Goal: Task Accomplishment & Management: Use online tool/utility

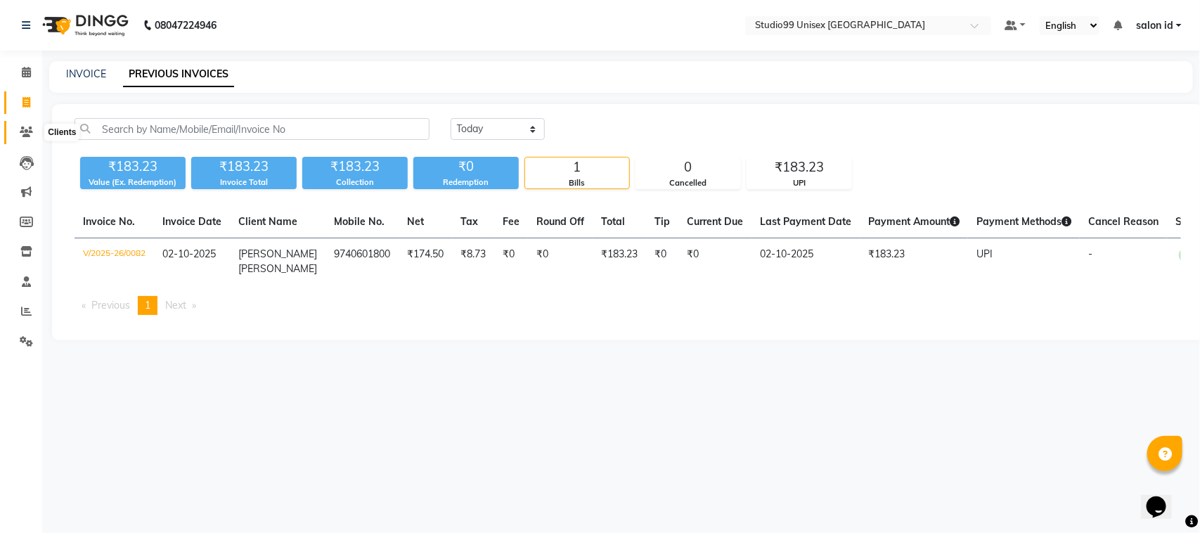
click at [20, 134] on icon at bounding box center [26, 131] width 13 height 11
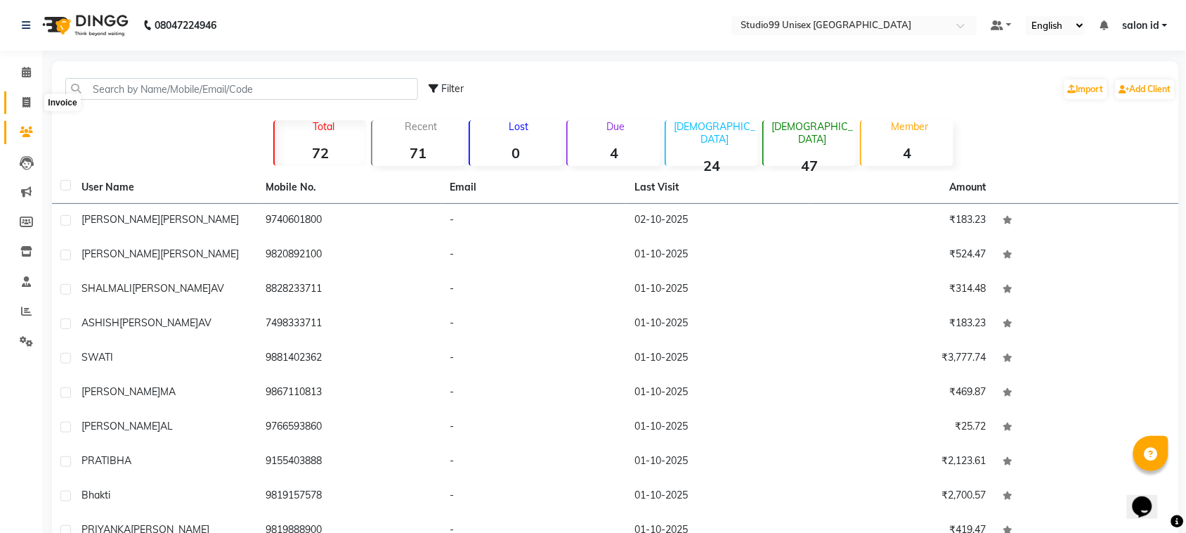
click at [30, 105] on span at bounding box center [26, 103] width 25 height 16
select select "9023"
select select "service"
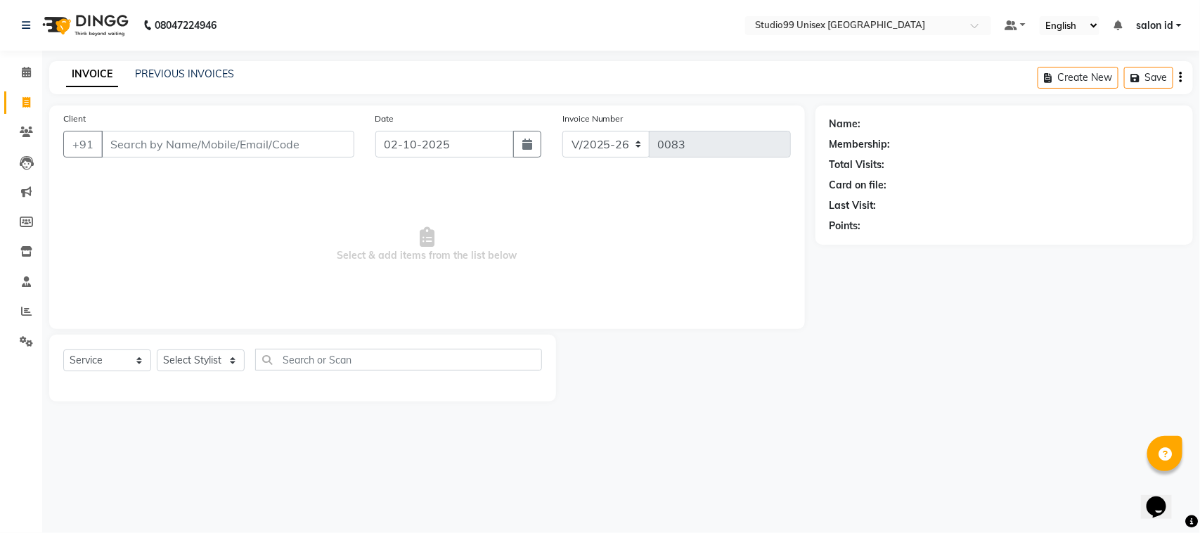
click at [242, 150] on input "Client" at bounding box center [227, 144] width 253 height 27
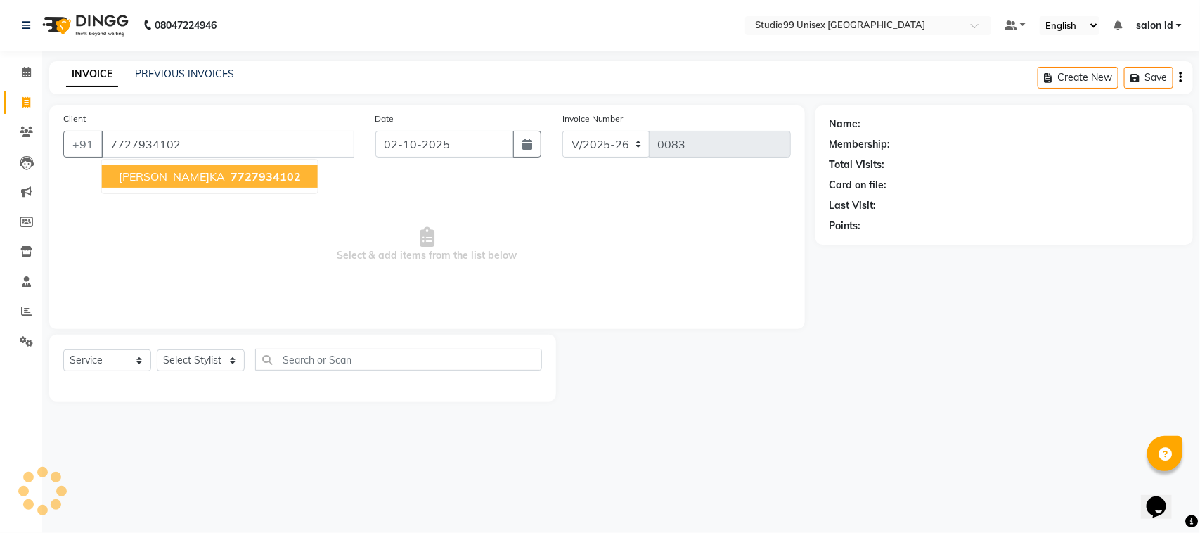
type input "7727934102"
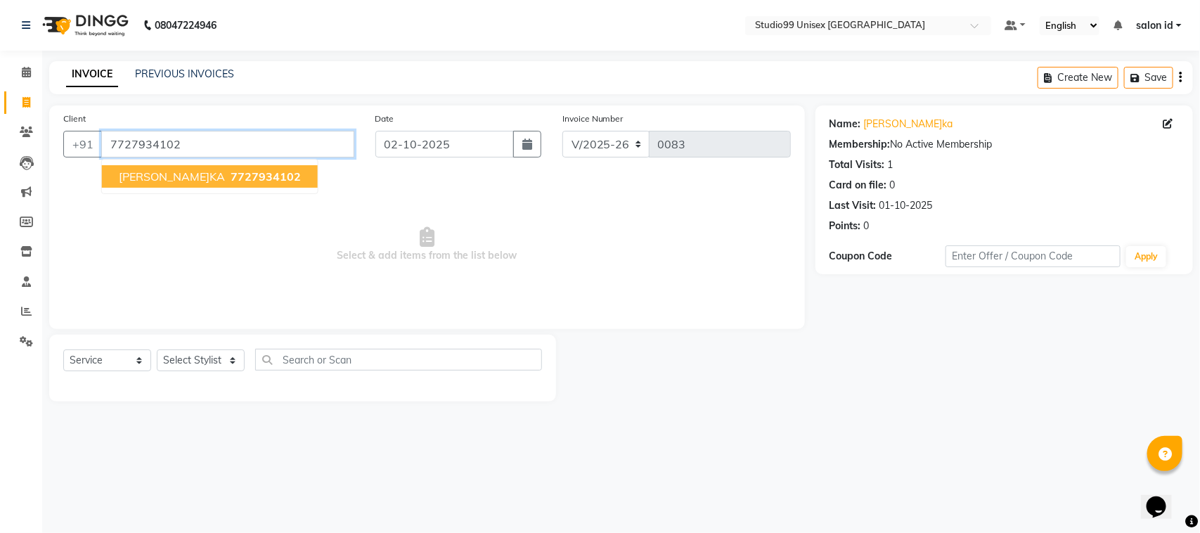
click at [242, 150] on input "7727934102" at bounding box center [227, 144] width 253 height 27
click at [231, 174] on span "7727934102" at bounding box center [266, 176] width 70 height 14
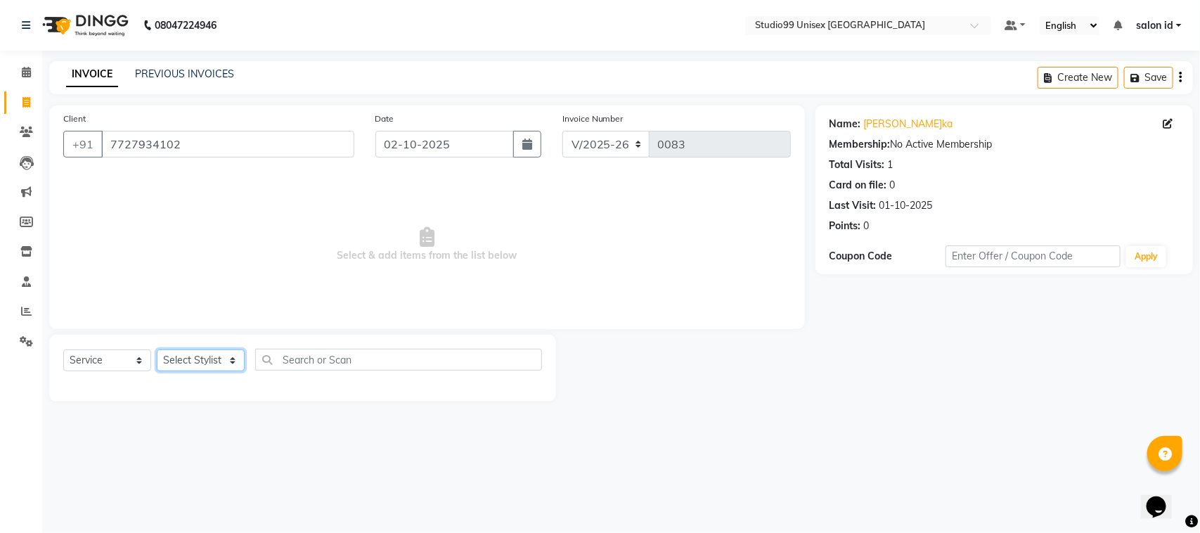
click at [188, 363] on select "Select Stylist [PERSON_NAME] [PERSON_NAME] salon id [PERSON_NAME] [PERSON_NAME]…" at bounding box center [201, 360] width 88 height 22
select select "92933"
click at [157, 349] on select "Select Stylist [PERSON_NAME] [PERSON_NAME] salon id [PERSON_NAME] [PERSON_NAME]…" at bounding box center [201, 360] width 88 height 22
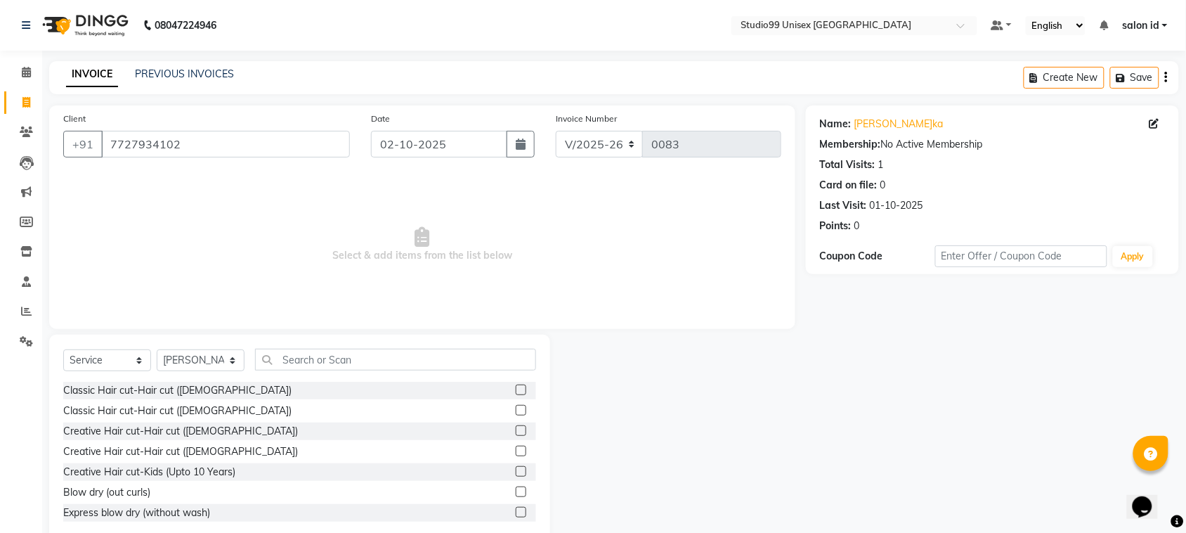
click at [516, 387] on label at bounding box center [521, 389] width 11 height 11
click at [516, 387] on input "checkbox" at bounding box center [520, 390] width 9 height 9
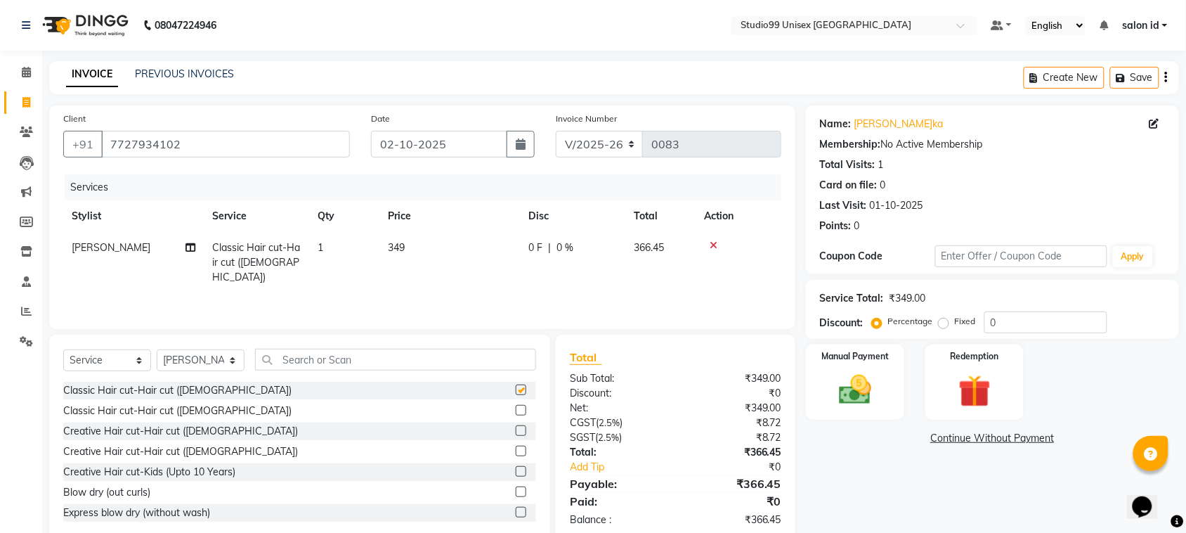
checkbox input "false"
click at [363, 362] on input "text" at bounding box center [395, 360] width 281 height 22
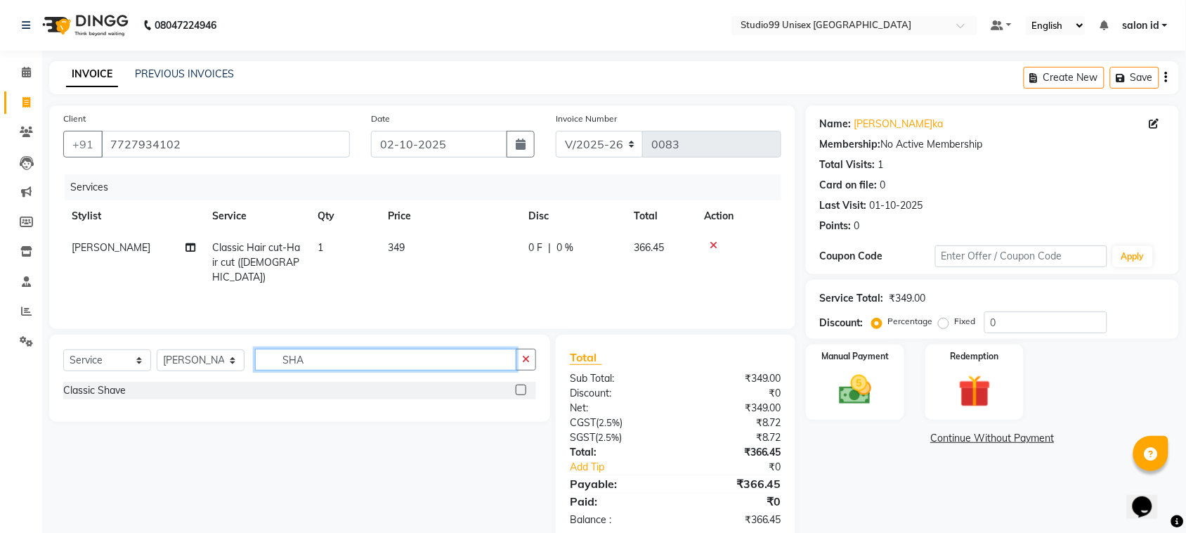
type input "SHA"
click at [522, 385] on label at bounding box center [521, 389] width 11 height 11
click at [522, 386] on input "checkbox" at bounding box center [520, 390] width 9 height 9
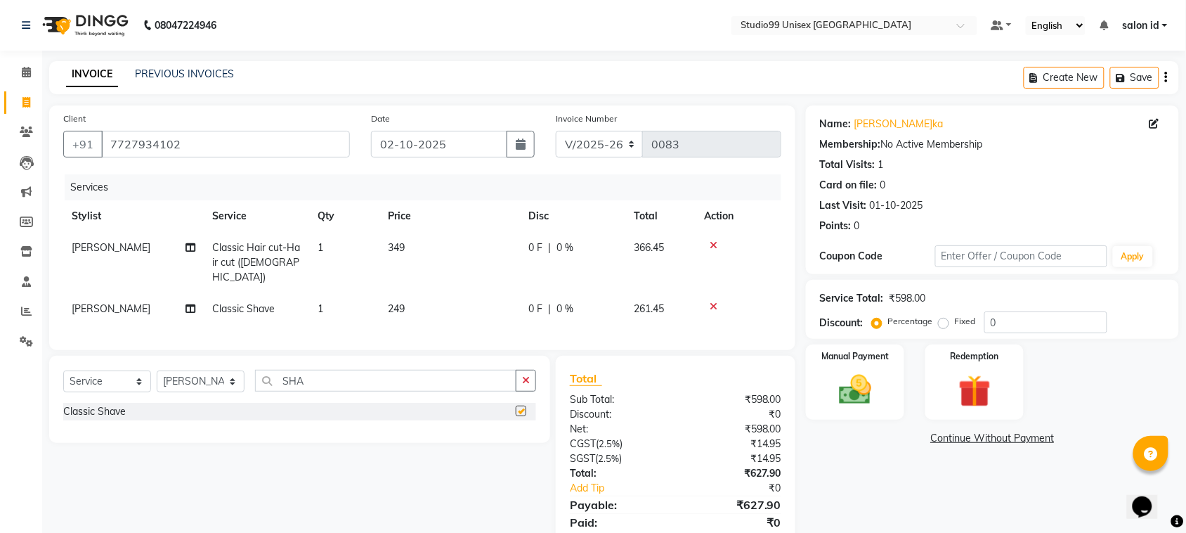
checkbox input "false"
click at [554, 244] on div "0 F | 0 %" at bounding box center [572, 247] width 89 height 15
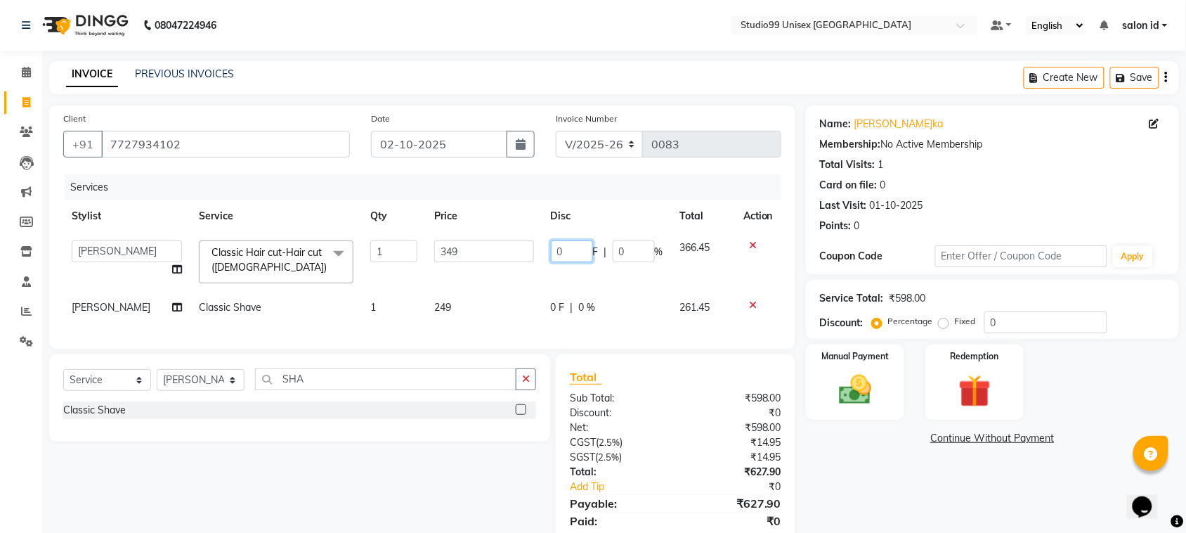
click at [554, 252] on input "0" at bounding box center [572, 251] width 42 height 22
type input "50"
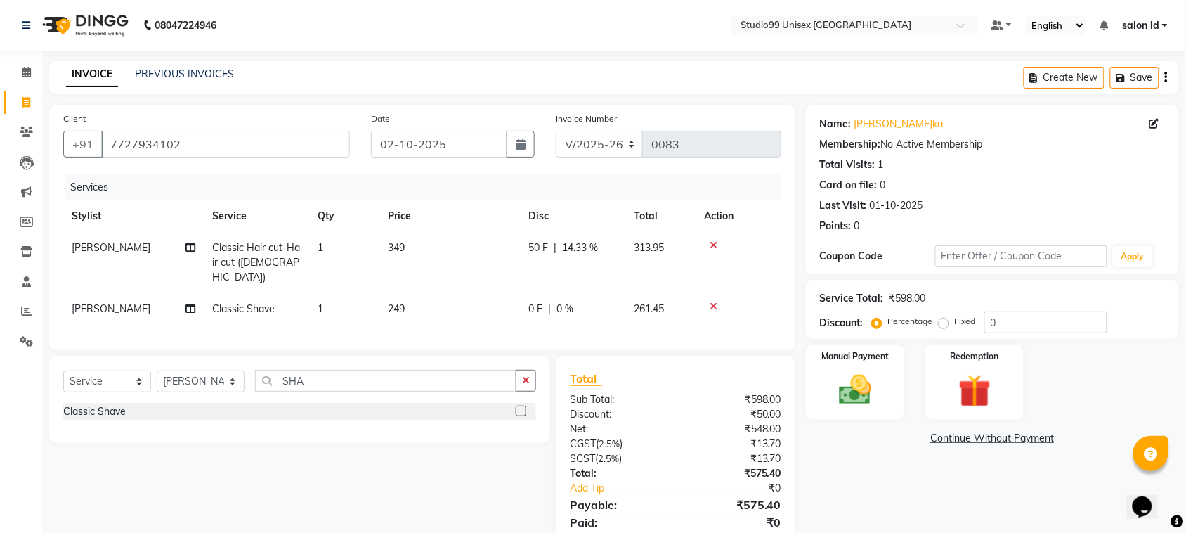
click at [577, 310] on div "Services Stylist Service Qty Price Disc Total Action [PERSON_NAME] Classic Hair…" at bounding box center [422, 255] width 718 height 162
click at [557, 301] on span "0 %" at bounding box center [565, 308] width 17 height 15
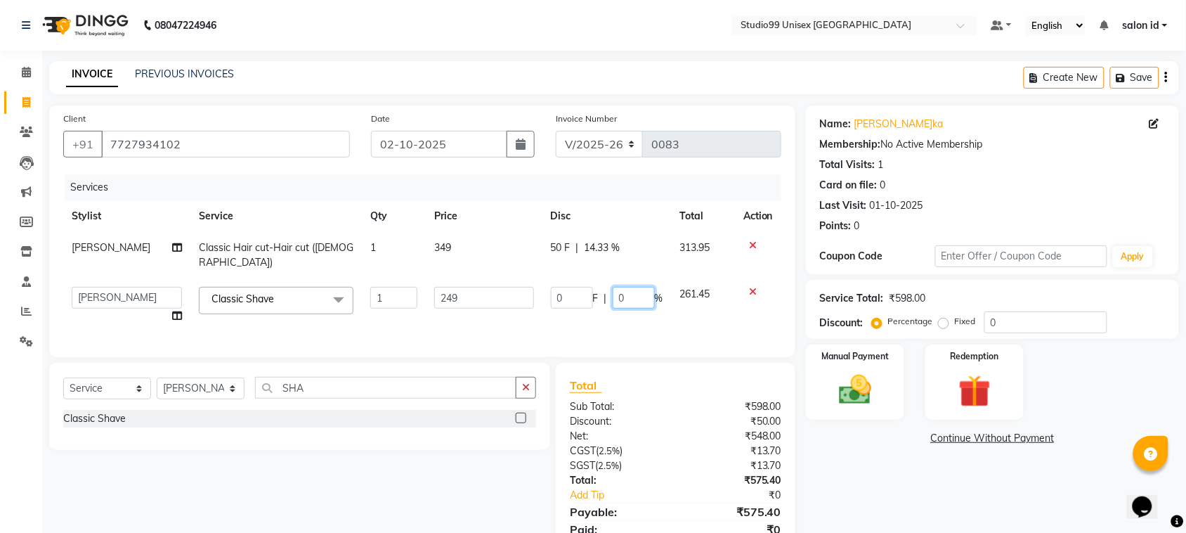
click at [616, 287] on input "0" at bounding box center [634, 298] width 42 height 22
type input "50"
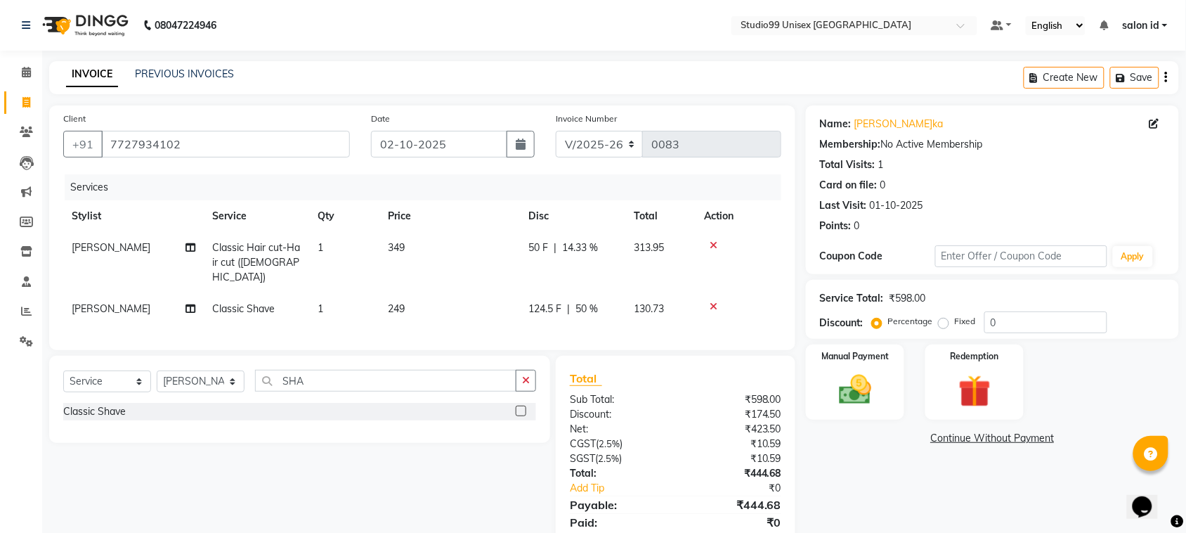
click at [615, 314] on div "Services Stylist Service Qty Price Disc Total Actio[PERSON_NAME]AB Classic Hair…" at bounding box center [422, 255] width 718 height 162
click at [183, 376] on select "Select Stylist [PERSON_NAME] [PERSON_NAME] salon id [PERSON_NAME] [PERSON_NAME]…" at bounding box center [201, 381] width 88 height 22
select select "92948"
click at [157, 370] on select "Select Stylist [PERSON_NAME] [PERSON_NAME] salon id [PERSON_NAME] [PERSON_NAME]…" at bounding box center [201, 381] width 88 height 22
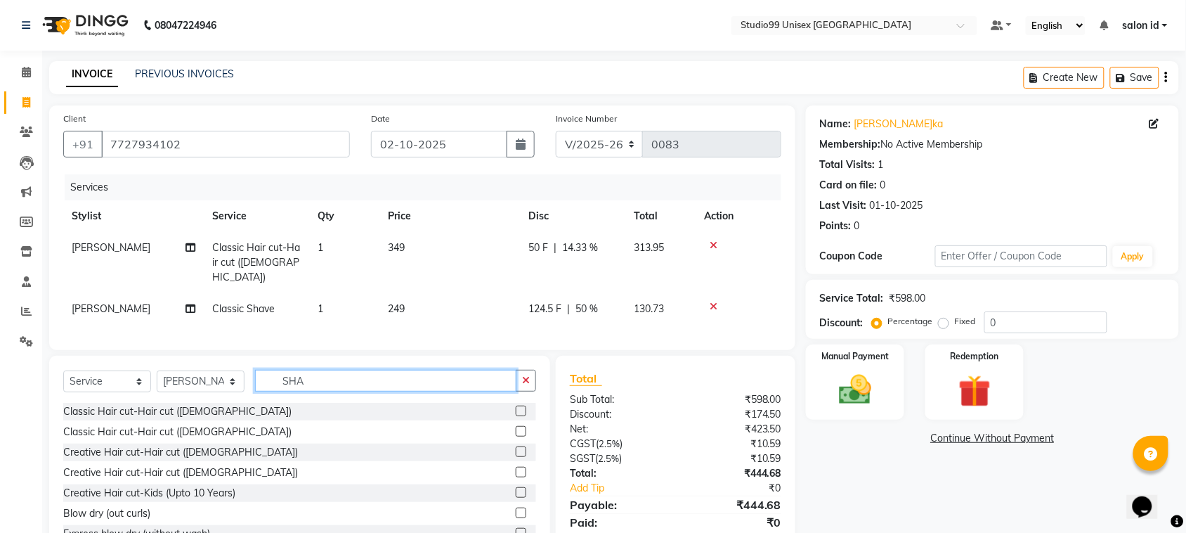
click at [302, 378] on input "SHA" at bounding box center [385, 381] width 261 height 22
type input "S"
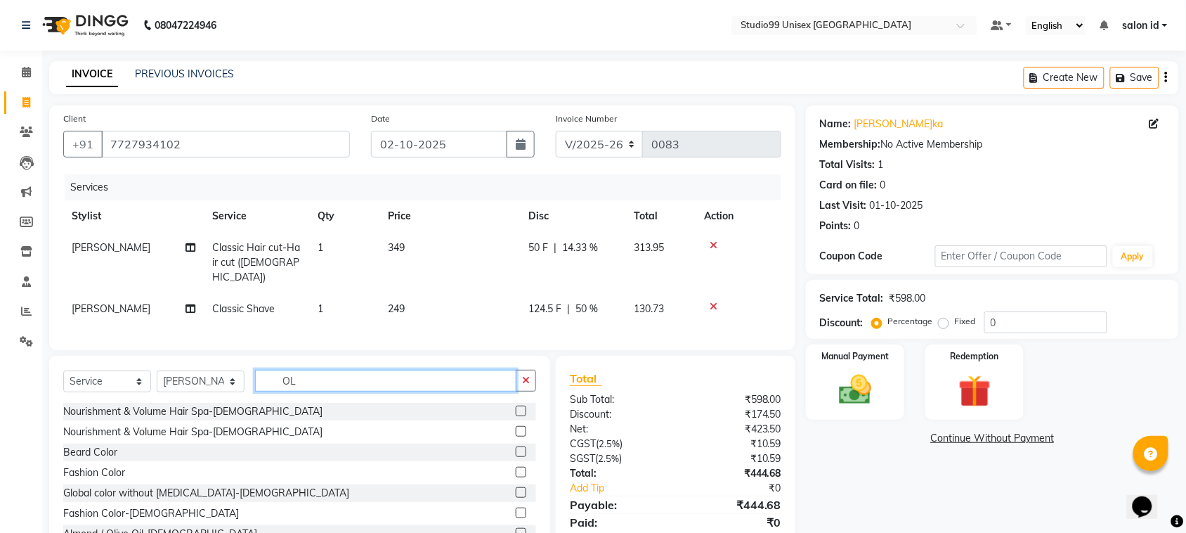
type input "O"
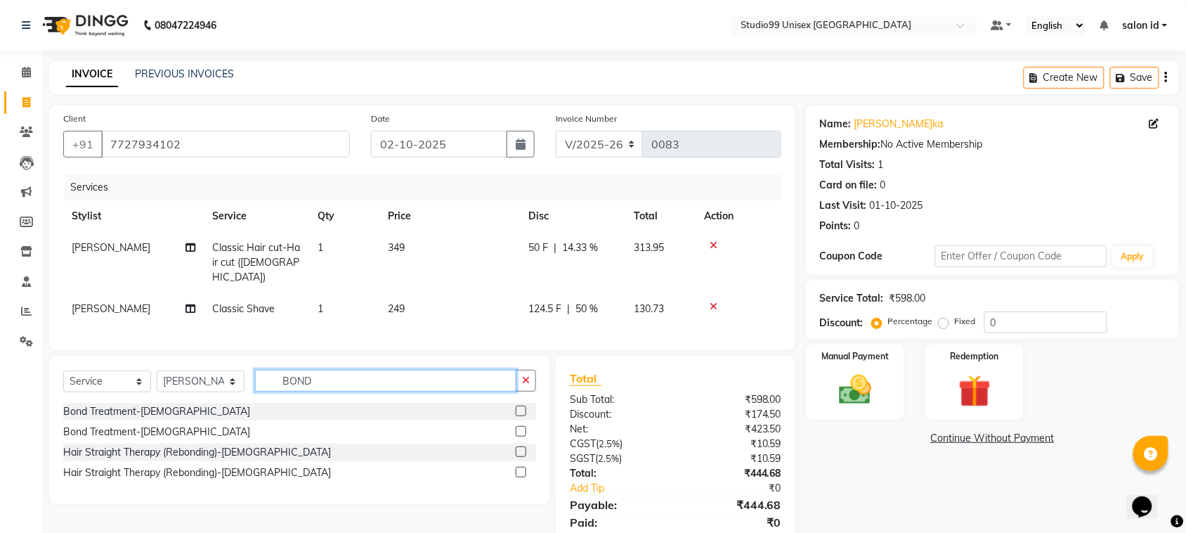
type input "BOND"
click at [522, 434] on label at bounding box center [521, 431] width 11 height 11
click at [522, 434] on input "checkbox" at bounding box center [520, 431] width 9 height 9
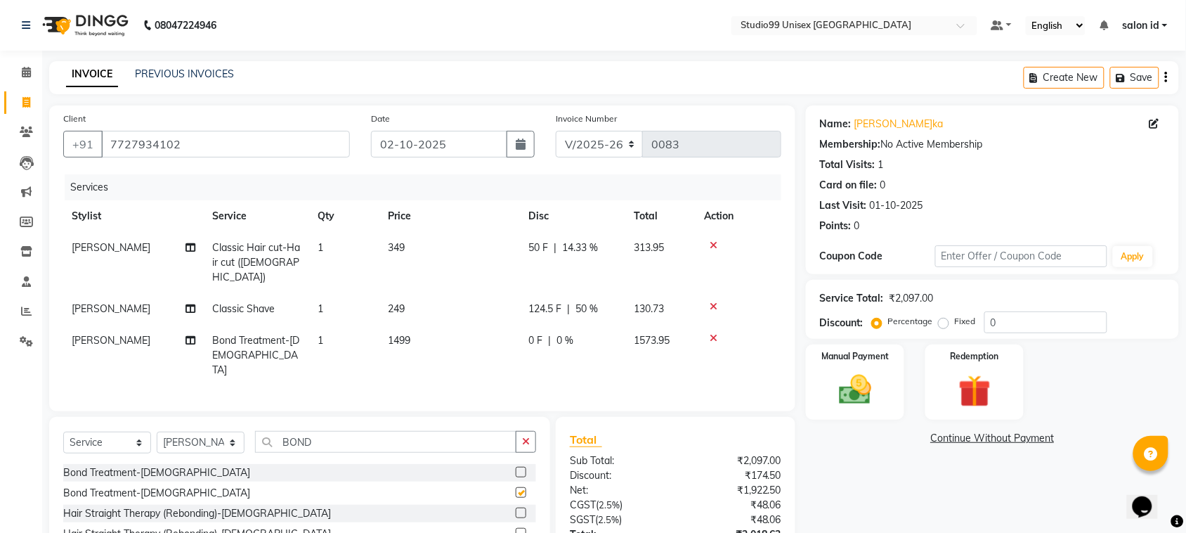
checkbox input "false"
click at [557, 333] on span "0 %" at bounding box center [565, 340] width 17 height 15
select select "92948"
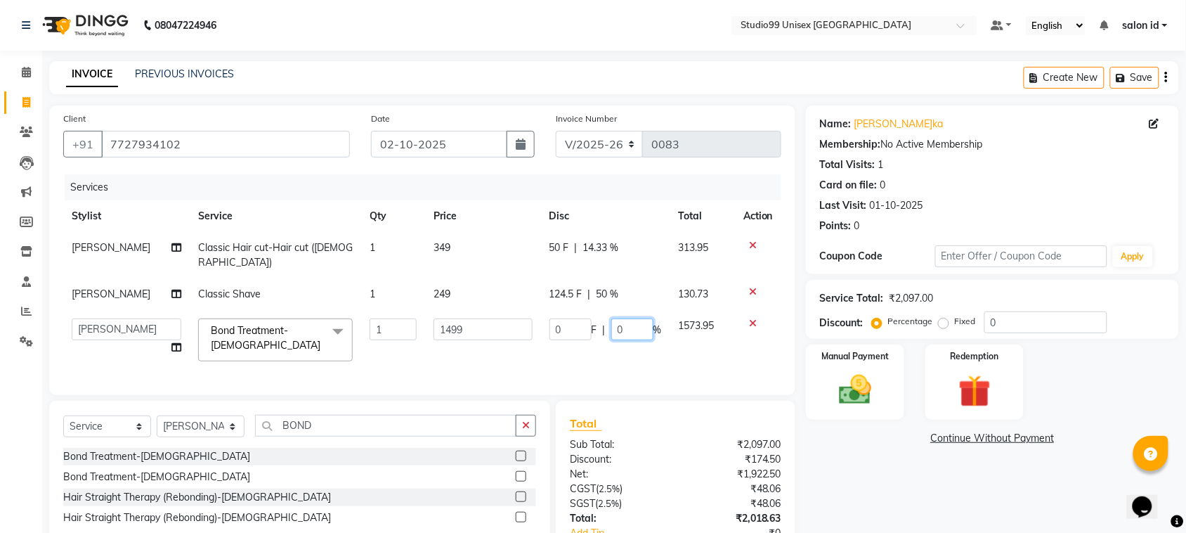
click at [611, 318] on input "0" at bounding box center [632, 329] width 42 height 22
type input "50"
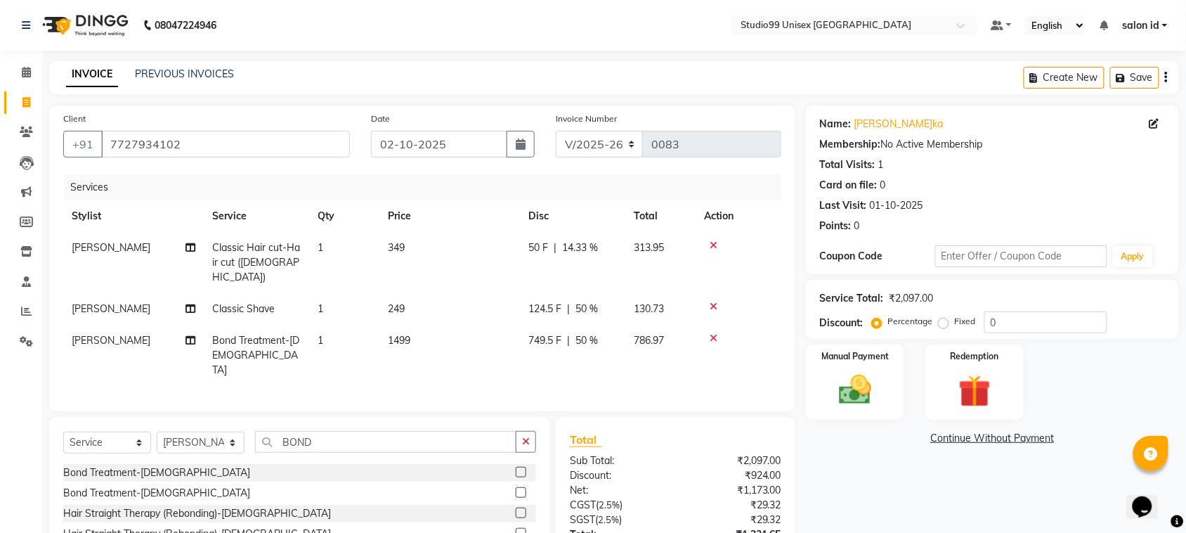
click at [668, 344] on td "786.97" at bounding box center [660, 355] width 70 height 61
select select "92948"
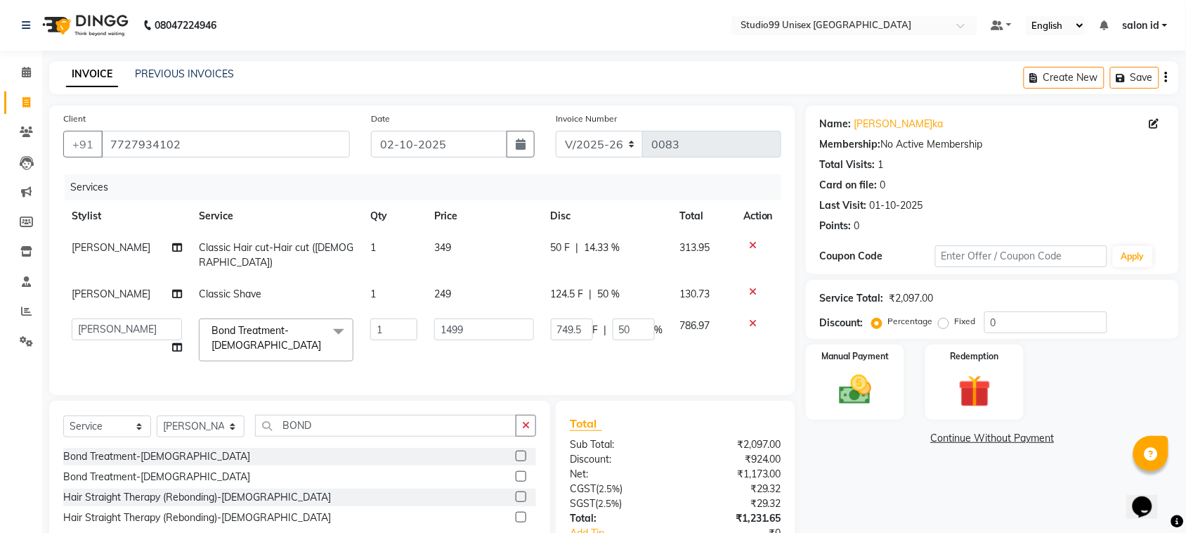
click at [645, 334] on td "749.5 F | 50 %" at bounding box center [607, 340] width 129 height 60
click at [834, 469] on div "Name: [PERSON_NAME] Membership: No Active Membership Total Visits: 1 Card on fi…" at bounding box center [998, 356] width 384 height 502
click at [1168, 167] on div "Name: [PERSON_NAME] Membership: No Active Membership Total Visits: 1 Card on fi…" at bounding box center [992, 189] width 373 height 169
click at [874, 379] on img at bounding box center [855, 389] width 55 height 39
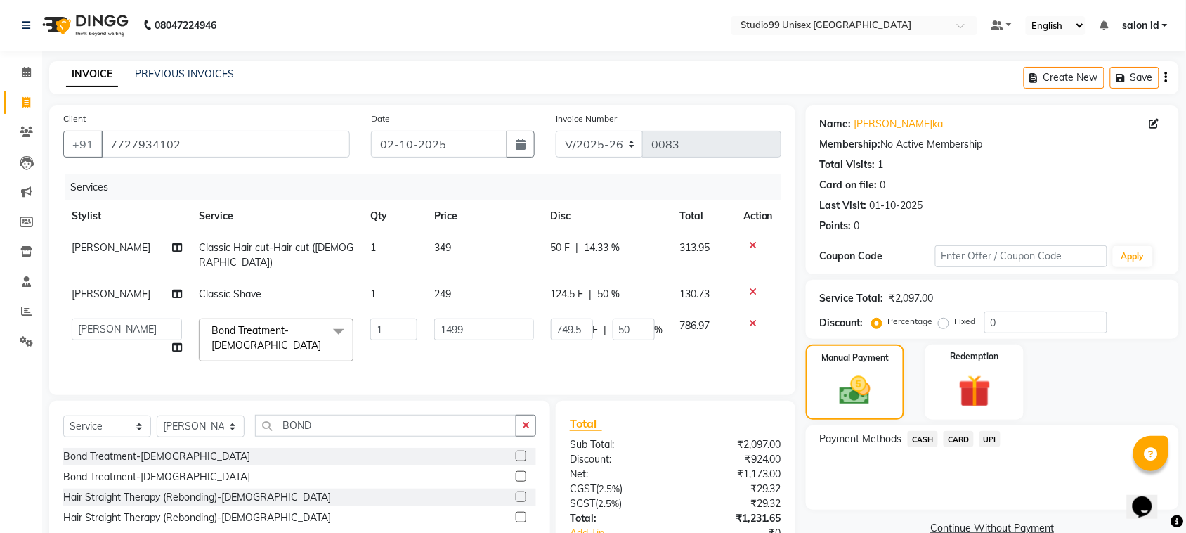
click at [926, 436] on span "CASH" at bounding box center [923, 439] width 30 height 16
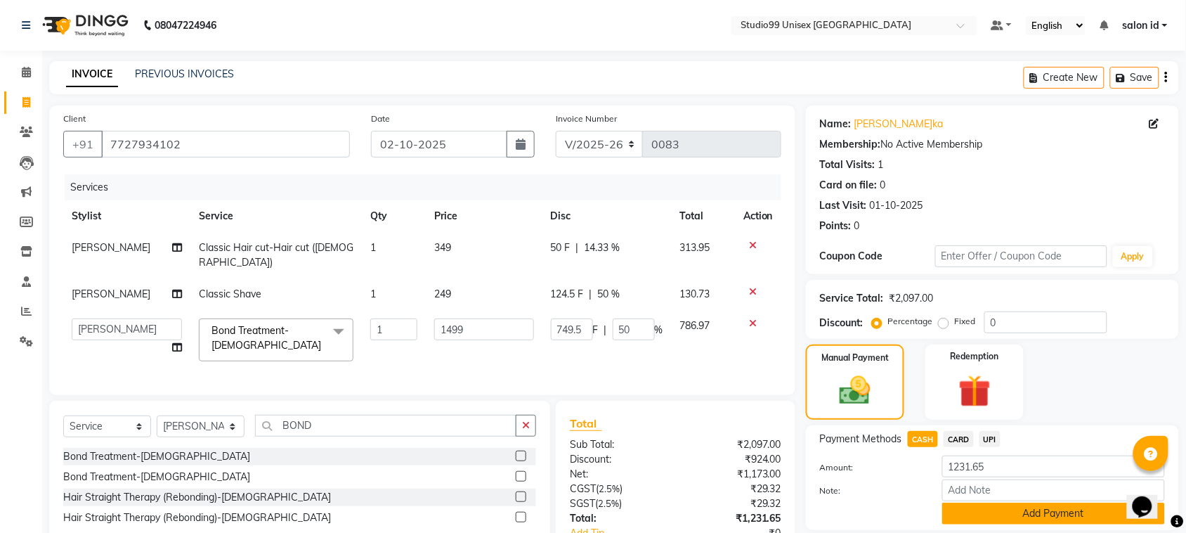
click at [1065, 507] on button "Add Payment" at bounding box center [1053, 513] width 223 height 22
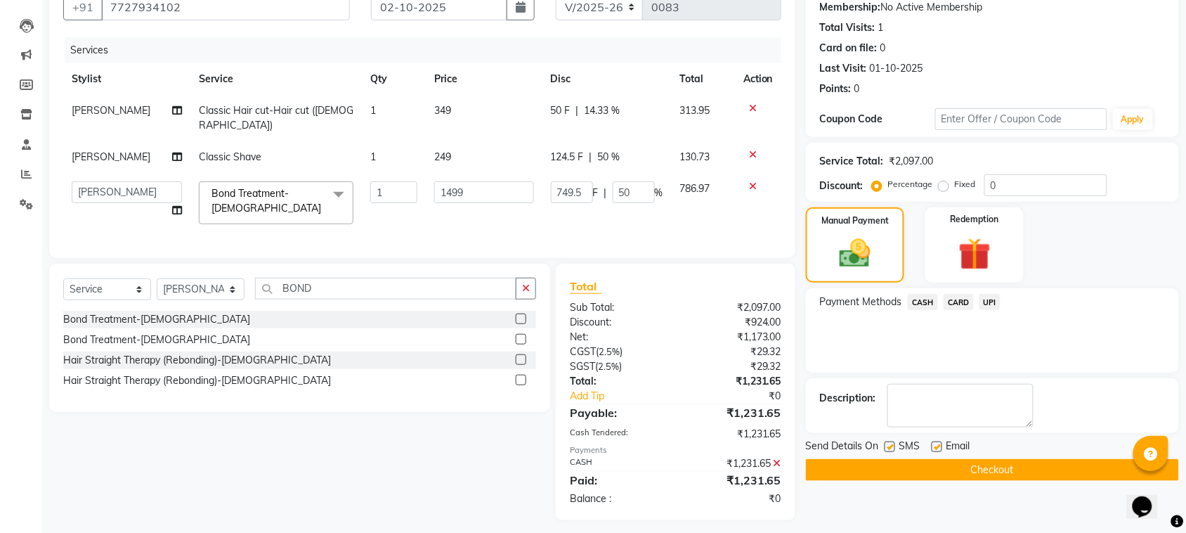
scroll to position [143, 0]
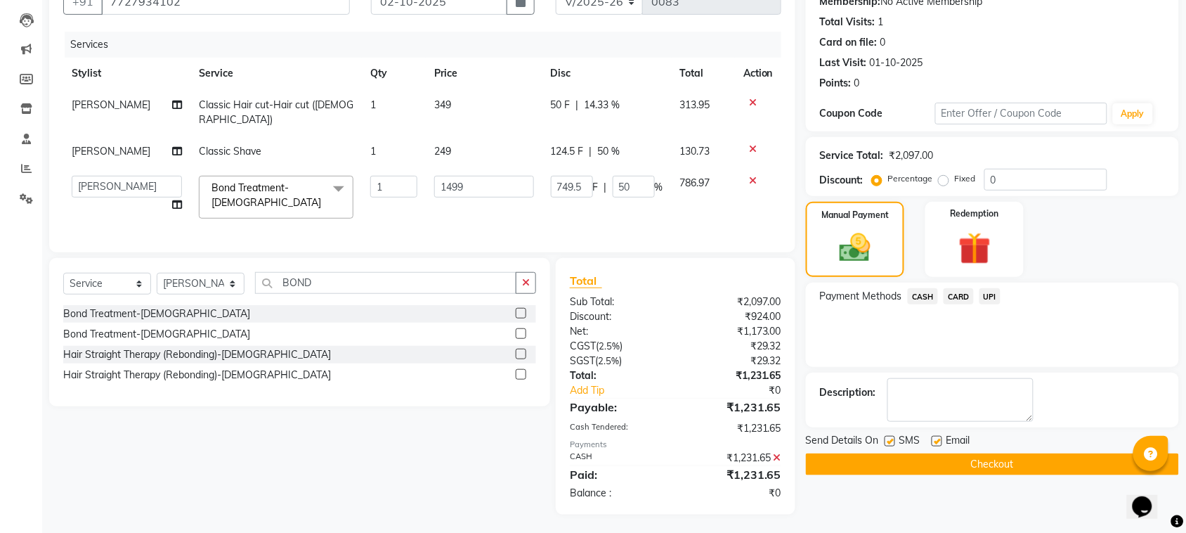
click at [1003, 467] on button "Checkout" at bounding box center [992, 464] width 373 height 22
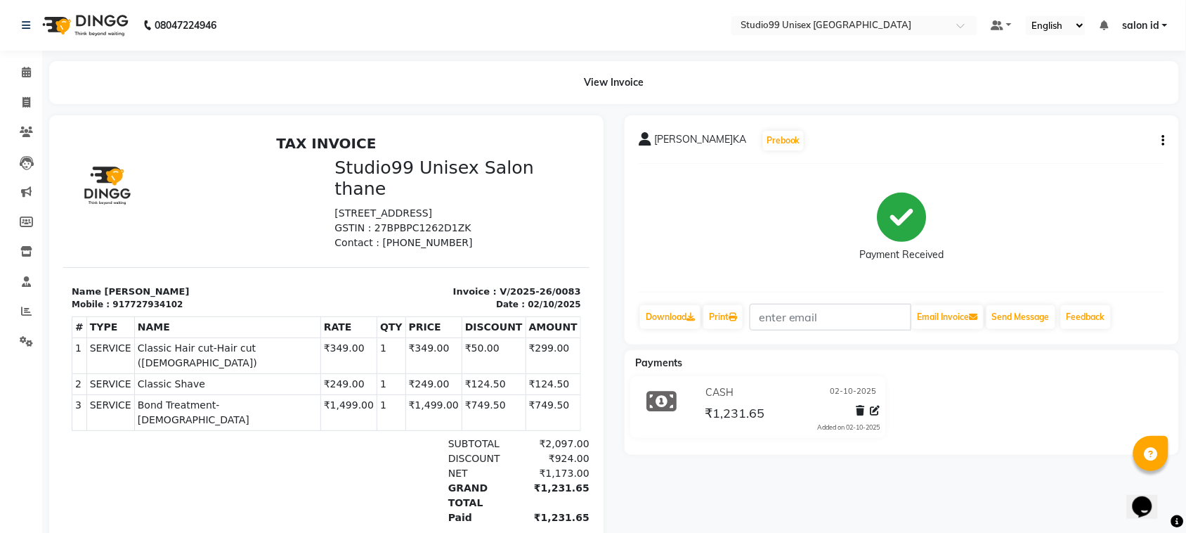
click at [1161, 136] on button "button" at bounding box center [1161, 141] width 8 height 15
click at [1087, 163] on div "Edit Invoice" at bounding box center [1094, 159] width 96 height 18
select select "service"
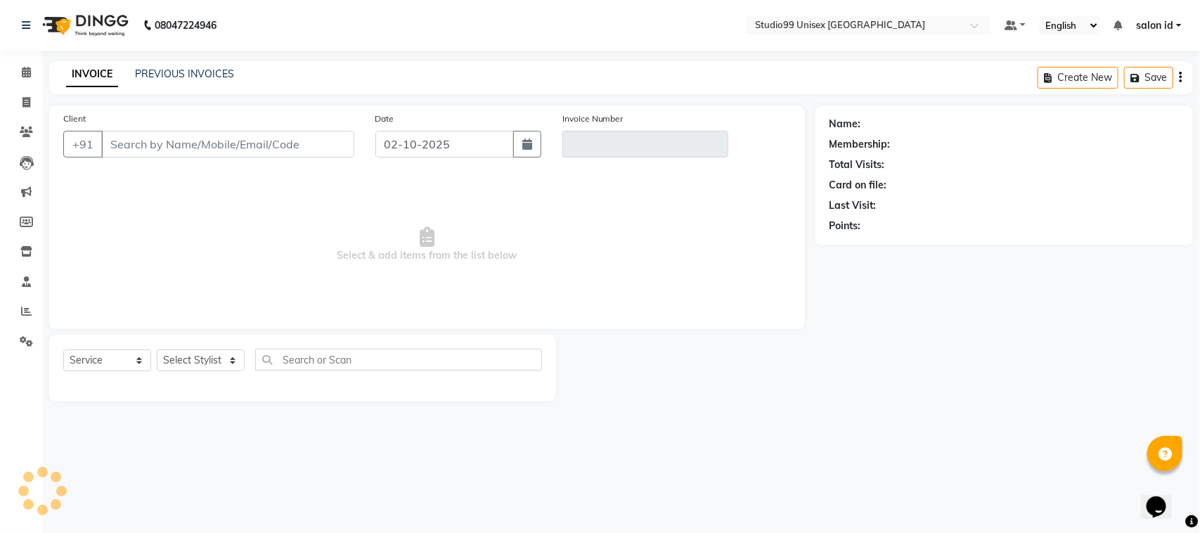
type input "7727934102"
type input "V/2025-26/0083"
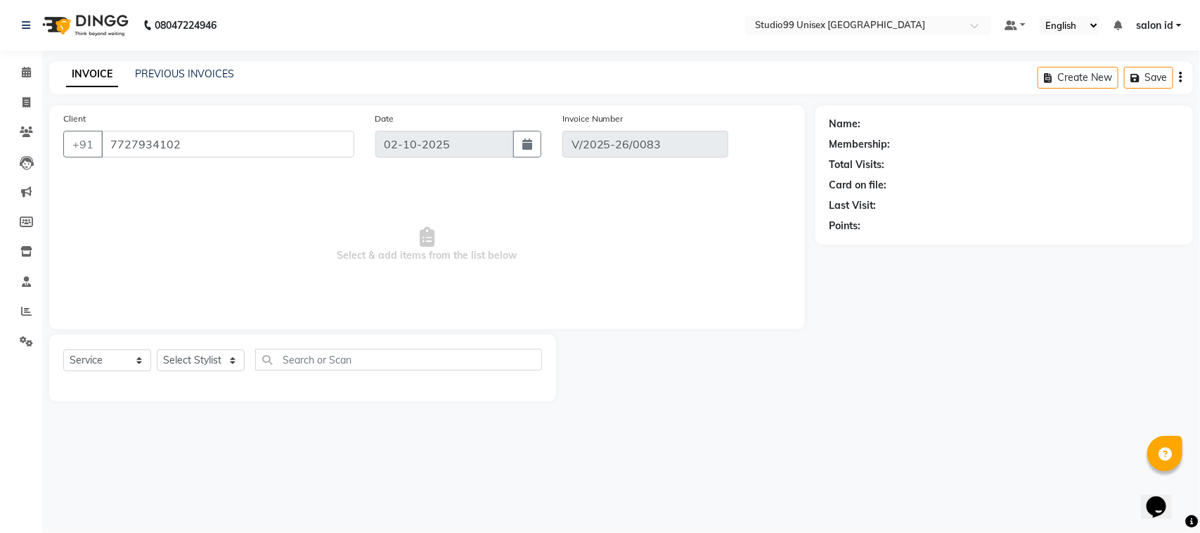
select select "select"
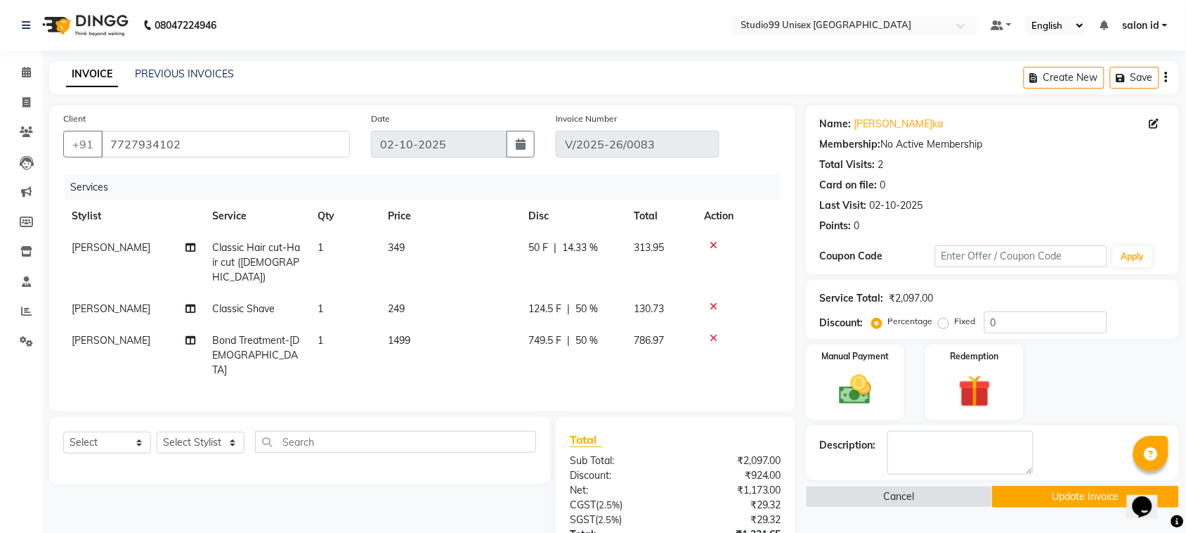
click at [566, 247] on span "14.33 %" at bounding box center [580, 247] width 36 height 15
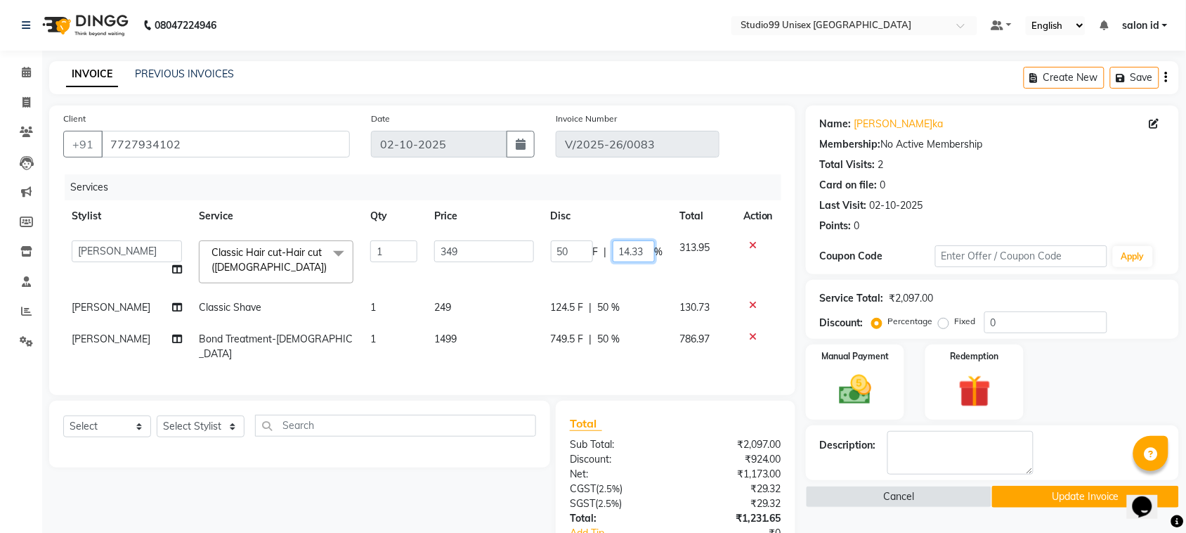
click at [643, 247] on input "14.33" at bounding box center [634, 251] width 42 height 22
type input "1"
type input "50"
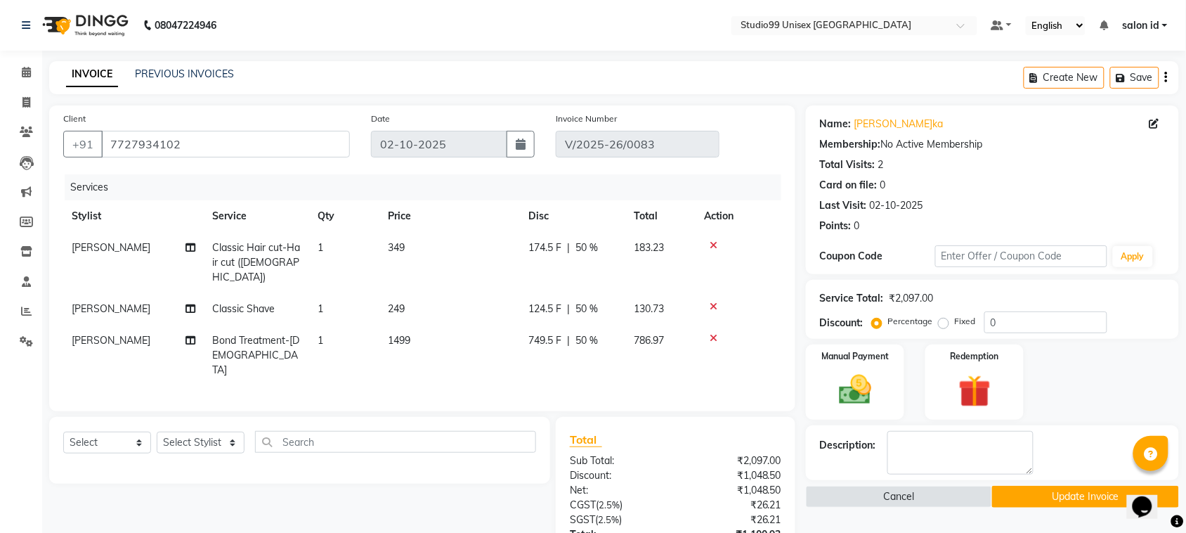
click at [529, 395] on div "Client [PHONE_NUMBER] Date [DATE] Invoice Number V/2025-26/0083 Services Stylis…" at bounding box center [422, 395] width 767 height 580
click at [1048, 503] on button "Update Invoice" at bounding box center [1085, 497] width 186 height 22
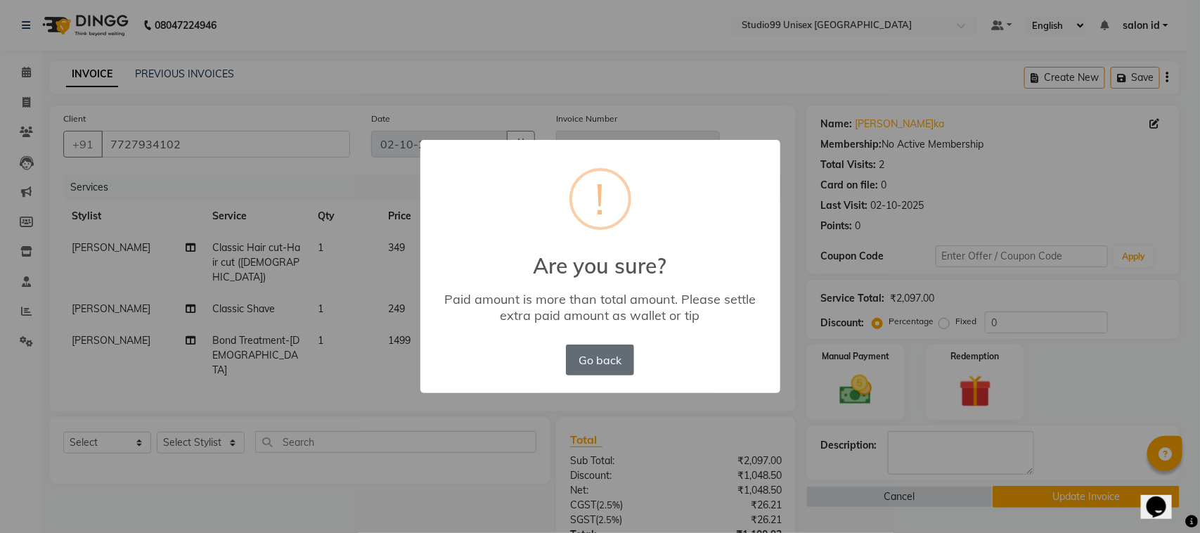
click at [601, 363] on button "Go back" at bounding box center [599, 359] width 67 height 31
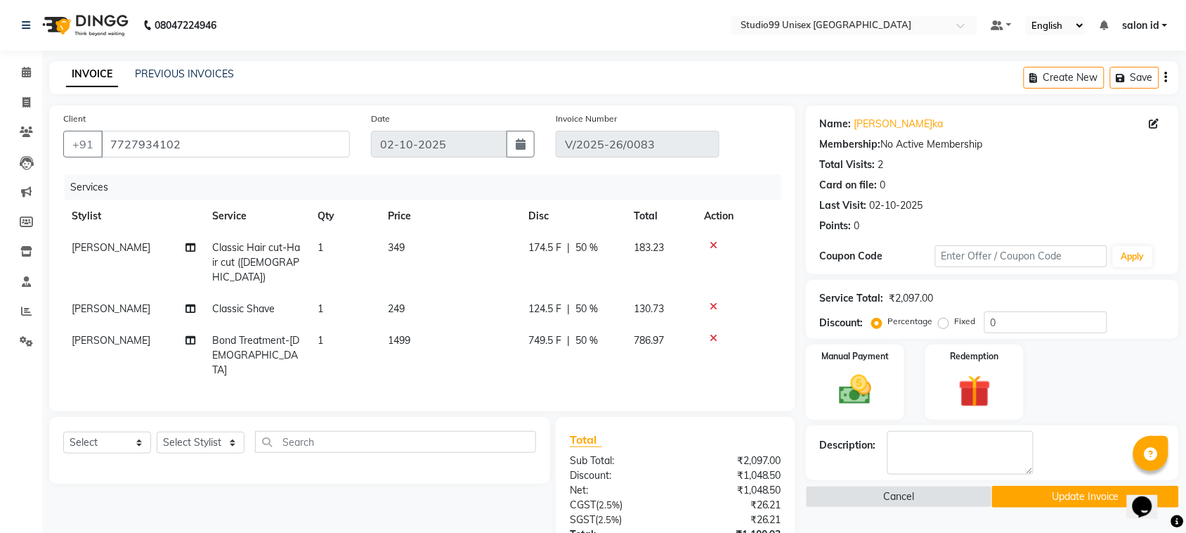
scroll to position [156, 0]
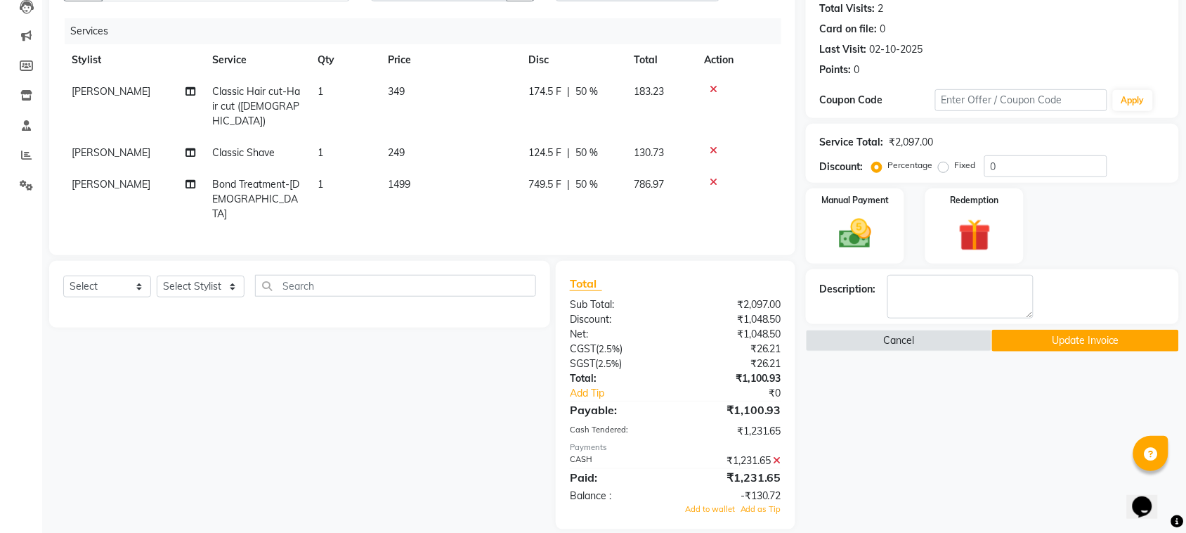
click at [1095, 330] on button "Update Invoice" at bounding box center [1085, 341] width 186 height 22
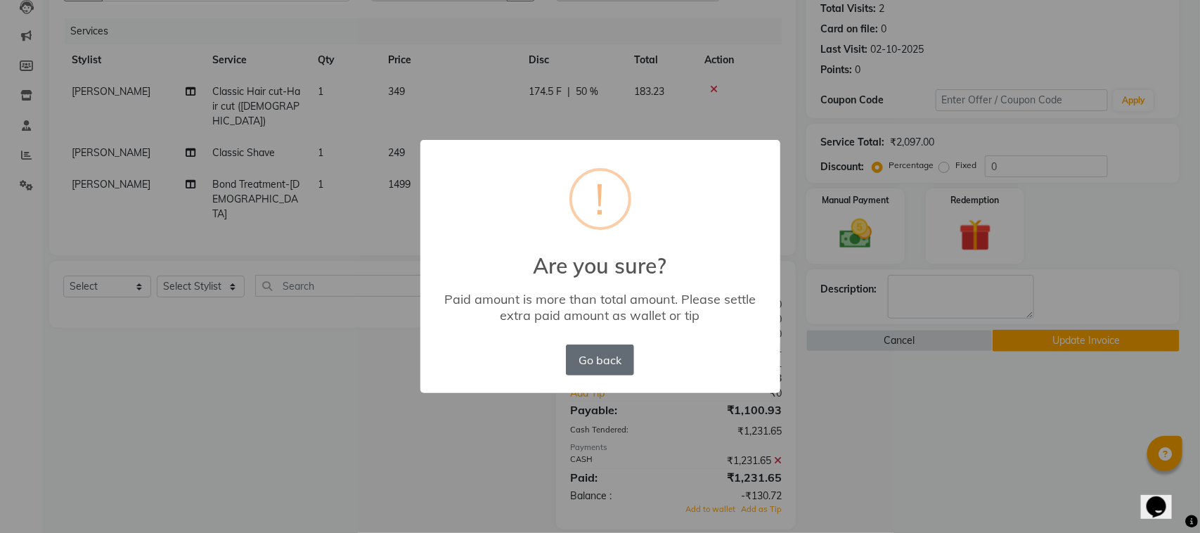
click at [619, 352] on button "Go back" at bounding box center [599, 359] width 67 height 31
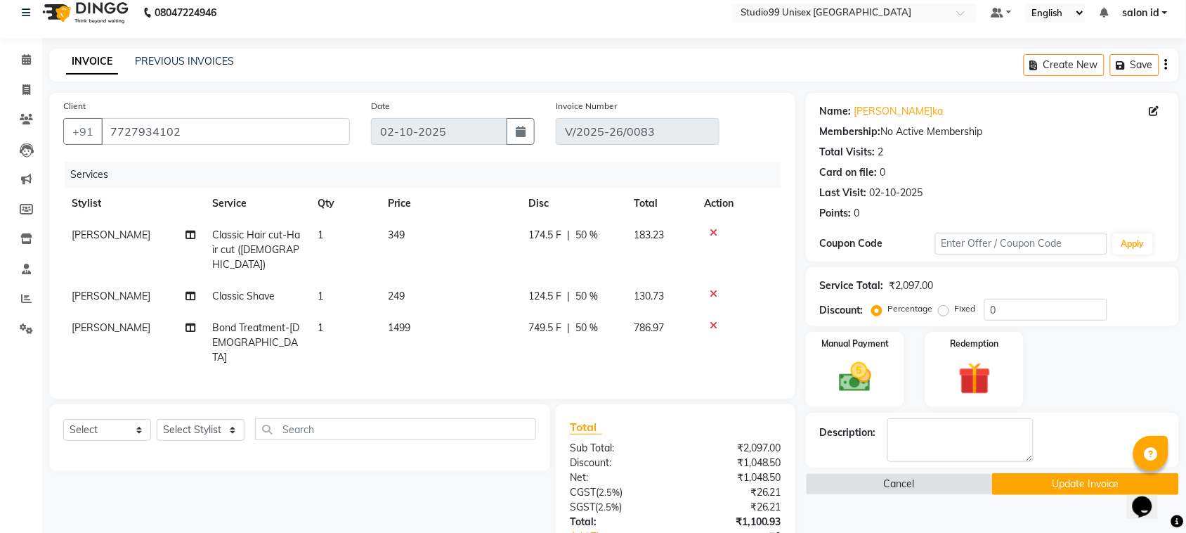
scroll to position [0, 0]
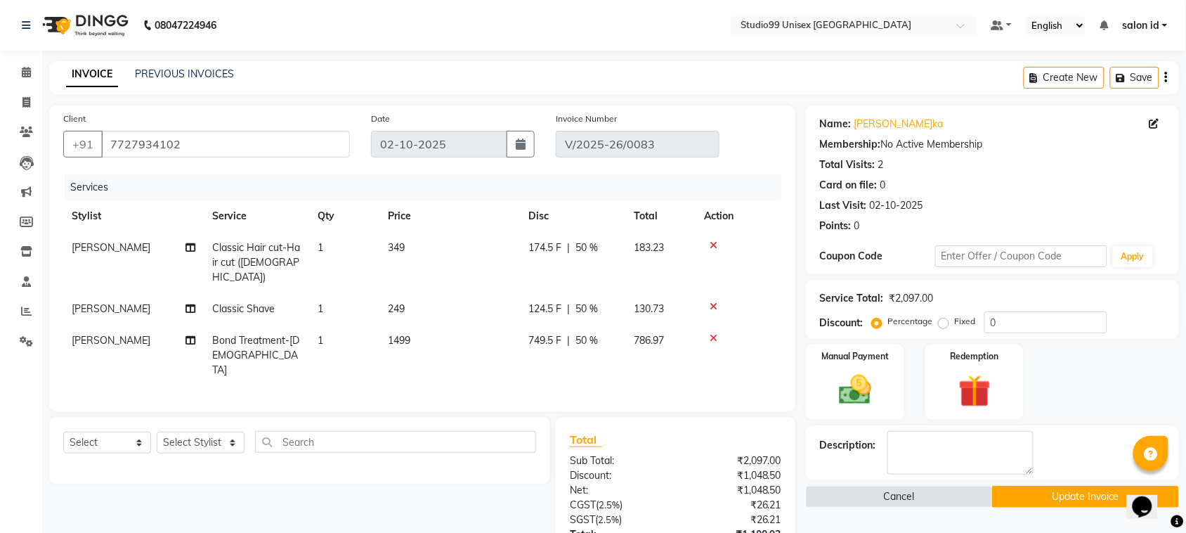
click at [992, 486] on button "Update Invoice" at bounding box center [1085, 497] width 186 height 22
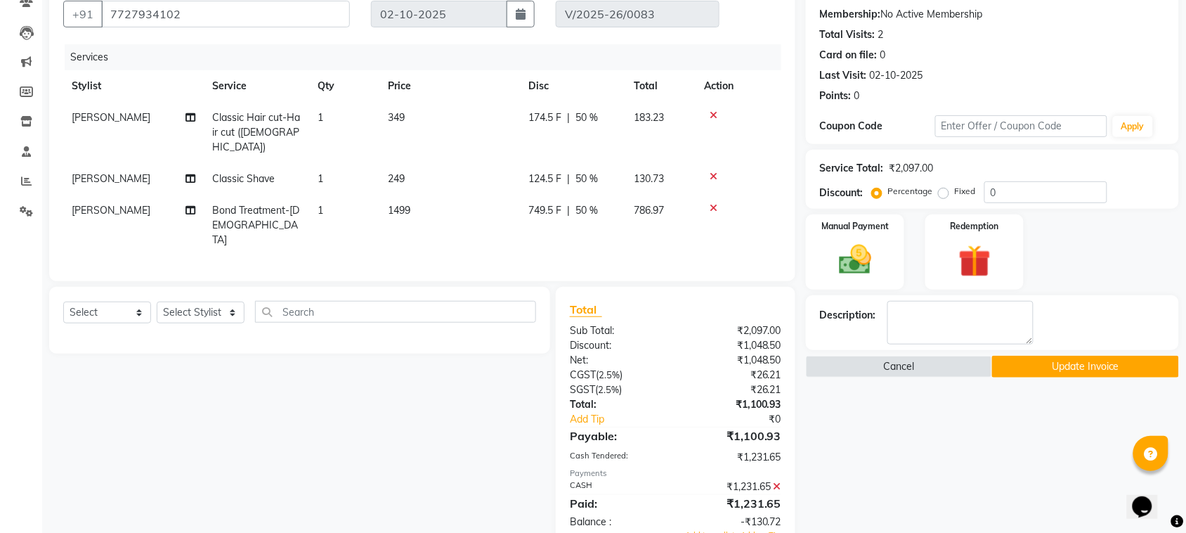
scroll to position [156, 0]
